Goal: Find specific page/section

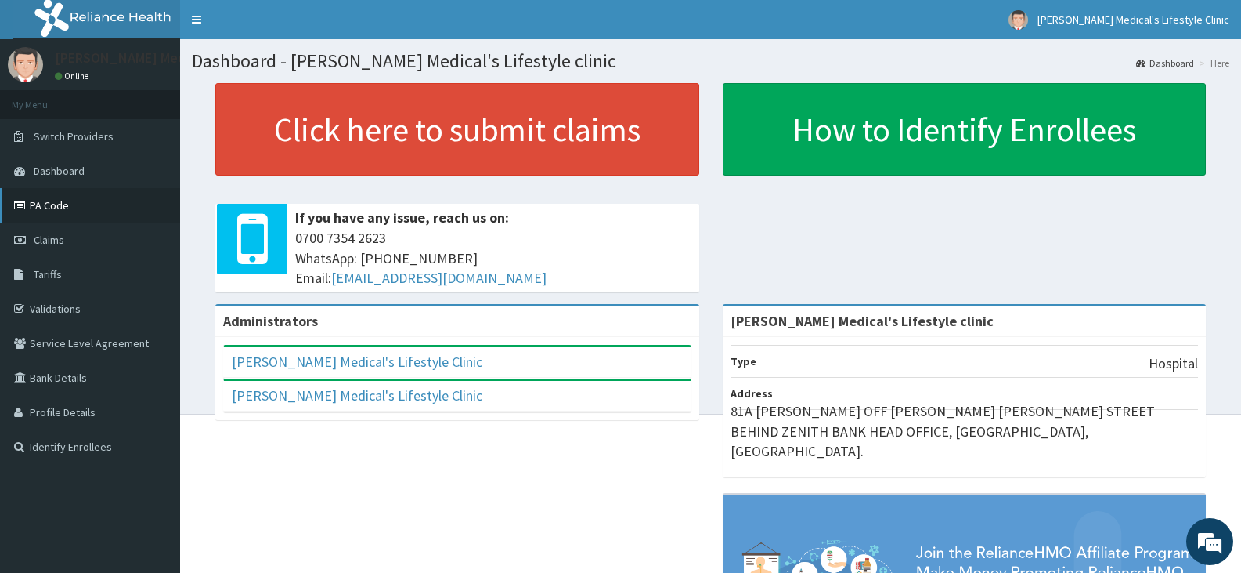
click at [32, 208] on link "PA Code" at bounding box center [90, 205] width 180 height 34
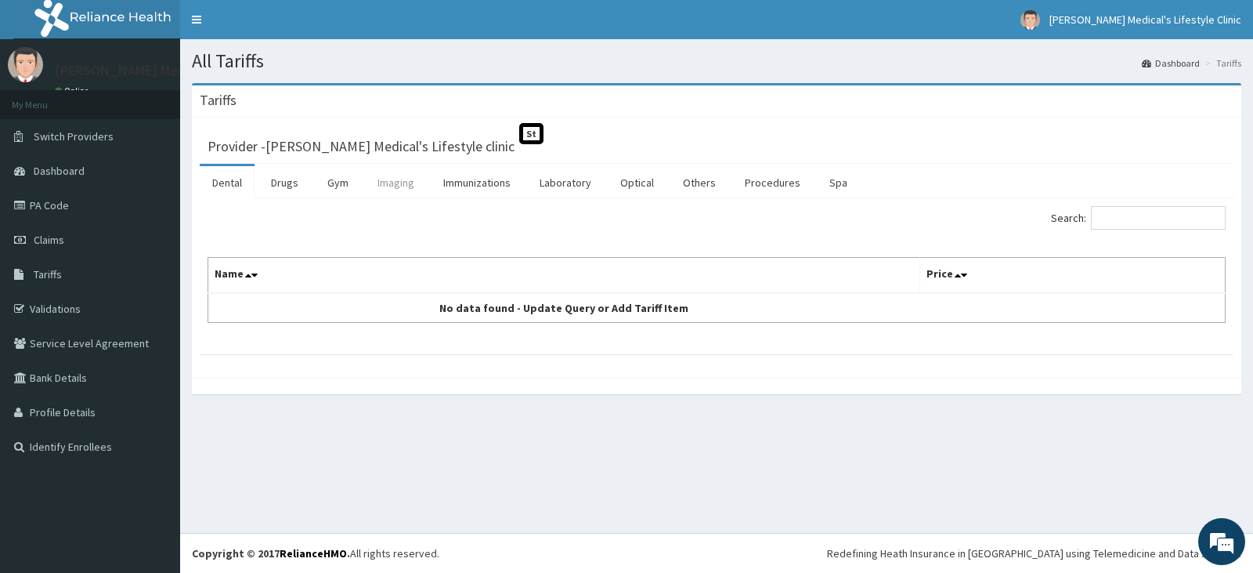
click at [396, 182] on link "Imaging" at bounding box center [396, 182] width 62 height 33
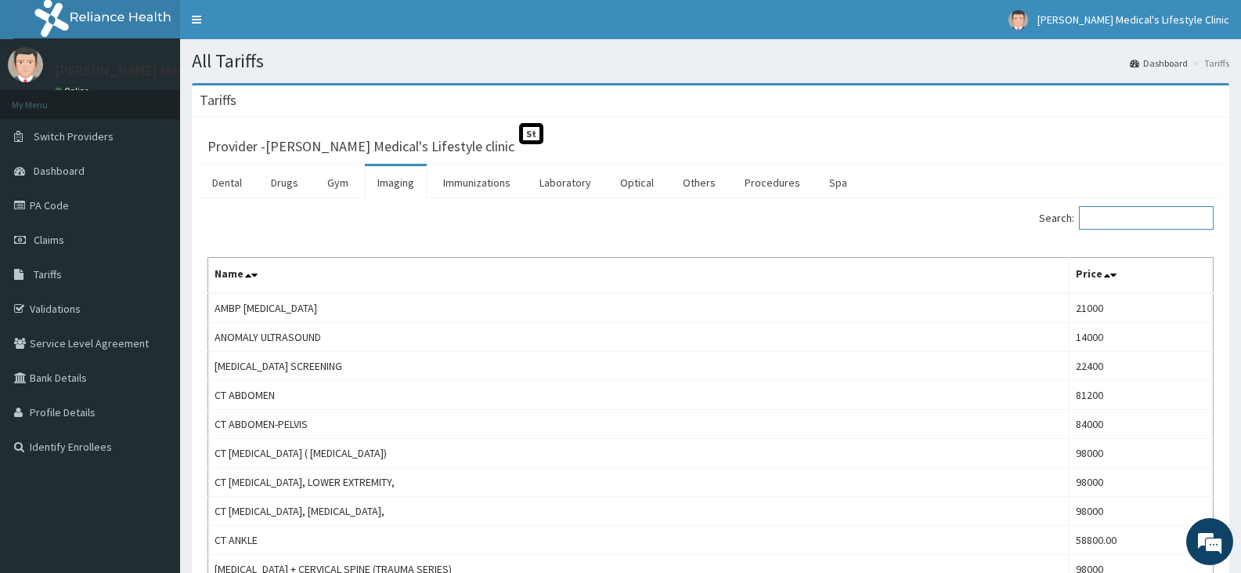
click at [1127, 222] on input "Search:" at bounding box center [1146, 217] width 135 height 23
paste input "ANKLE"
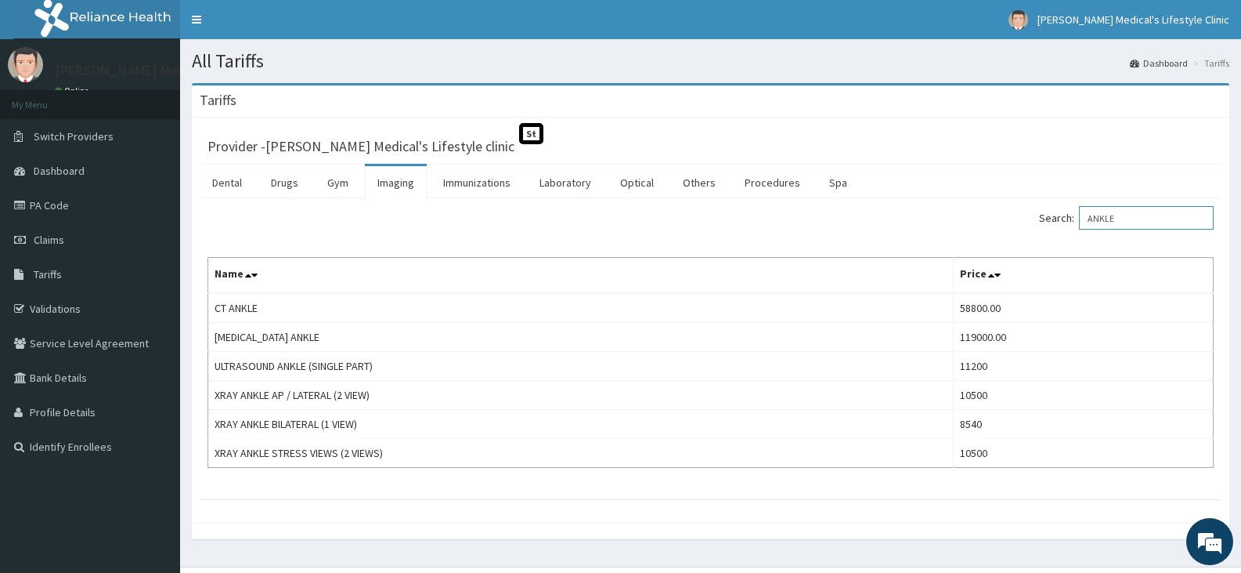
type input "ANKLE"
